Goal: Task Accomplishment & Management: Use online tool/utility

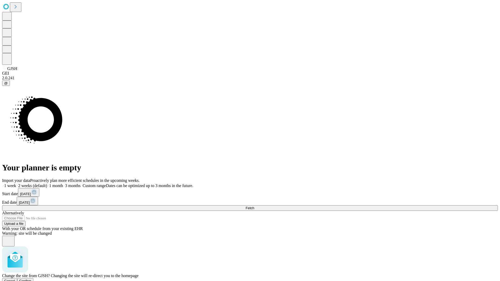
click at [32, 279] on span "Confirm" at bounding box center [25, 281] width 12 height 4
click at [63, 184] on label "1 month" at bounding box center [55, 186] width 16 height 4
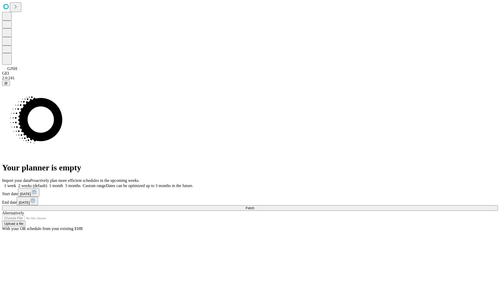
click at [254, 206] on span "Fetch" at bounding box center [250, 208] width 9 height 4
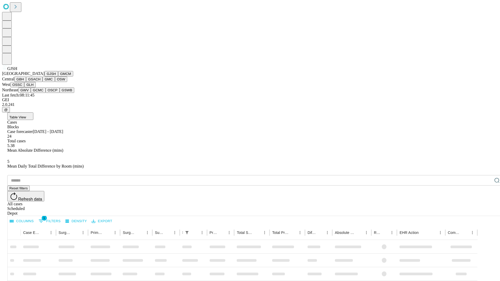
click at [58, 77] on button "GMCM" at bounding box center [65, 73] width 15 height 5
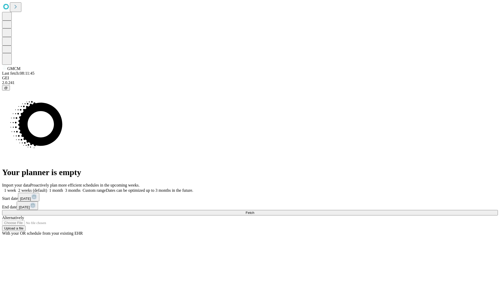
click at [63, 188] on label "1 month" at bounding box center [55, 190] width 16 height 4
click at [254, 211] on span "Fetch" at bounding box center [250, 213] width 9 height 4
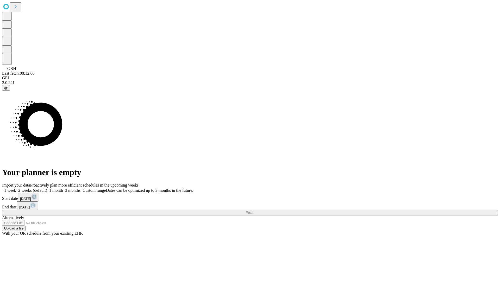
click at [254, 211] on span "Fetch" at bounding box center [250, 213] width 9 height 4
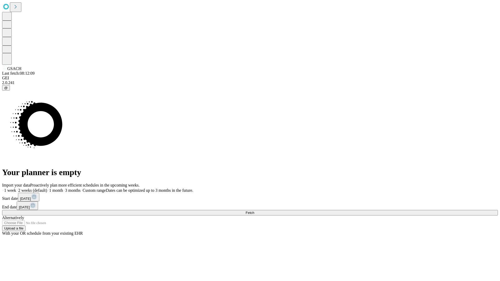
click at [63, 188] on label "1 month" at bounding box center [55, 190] width 16 height 4
click at [254, 211] on span "Fetch" at bounding box center [250, 213] width 9 height 4
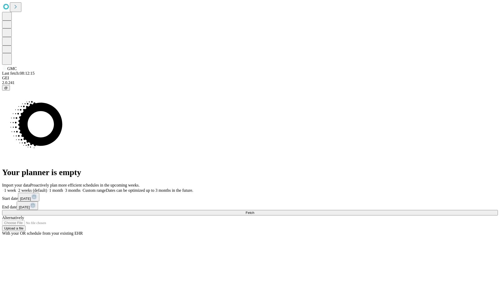
click at [63, 188] on label "1 month" at bounding box center [55, 190] width 16 height 4
click at [254, 211] on span "Fetch" at bounding box center [250, 213] width 9 height 4
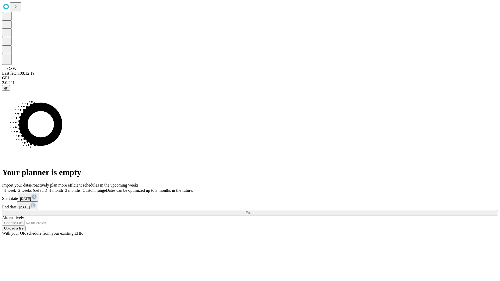
click at [63, 188] on label "1 month" at bounding box center [55, 190] width 16 height 4
click at [254, 211] on span "Fetch" at bounding box center [250, 213] width 9 height 4
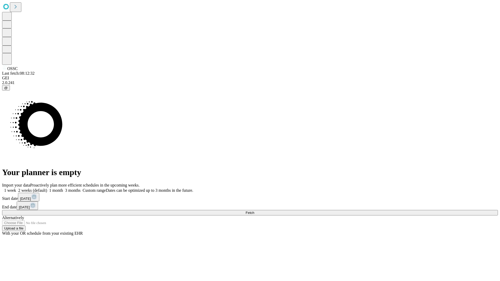
click at [63, 188] on label "1 month" at bounding box center [55, 190] width 16 height 4
click at [254, 211] on span "Fetch" at bounding box center [250, 213] width 9 height 4
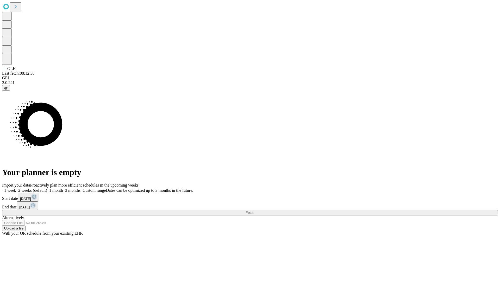
click at [63, 188] on label "1 month" at bounding box center [55, 190] width 16 height 4
click at [254, 211] on span "Fetch" at bounding box center [250, 213] width 9 height 4
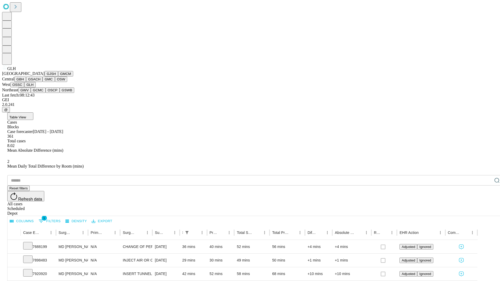
click at [31, 93] on button "GWV" at bounding box center [24, 89] width 12 height 5
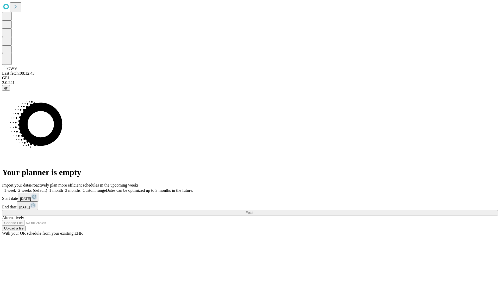
click at [63, 188] on label "1 month" at bounding box center [55, 190] width 16 height 4
click at [254, 211] on span "Fetch" at bounding box center [250, 213] width 9 height 4
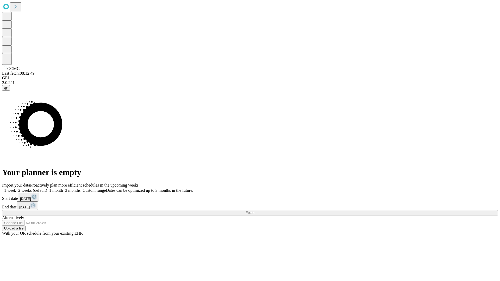
click at [63, 188] on label "1 month" at bounding box center [55, 190] width 16 height 4
click at [254, 211] on span "Fetch" at bounding box center [250, 213] width 9 height 4
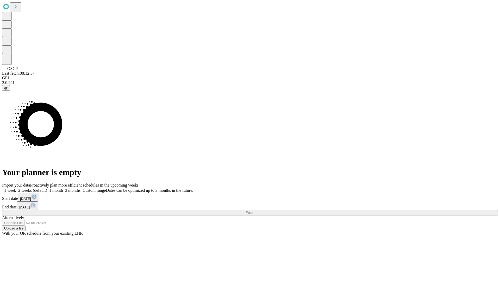
click at [63, 188] on label "1 month" at bounding box center [55, 190] width 16 height 4
click at [254, 211] on span "Fetch" at bounding box center [250, 213] width 9 height 4
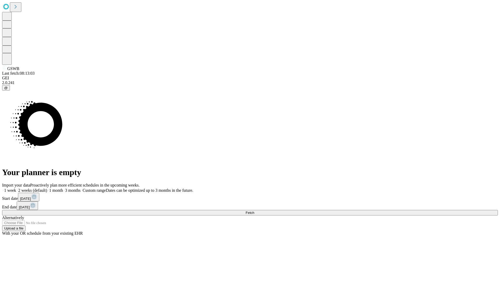
click at [63, 188] on label "1 month" at bounding box center [55, 190] width 16 height 4
click at [254, 211] on span "Fetch" at bounding box center [250, 213] width 9 height 4
